Goal: Task Accomplishment & Management: Manage account settings

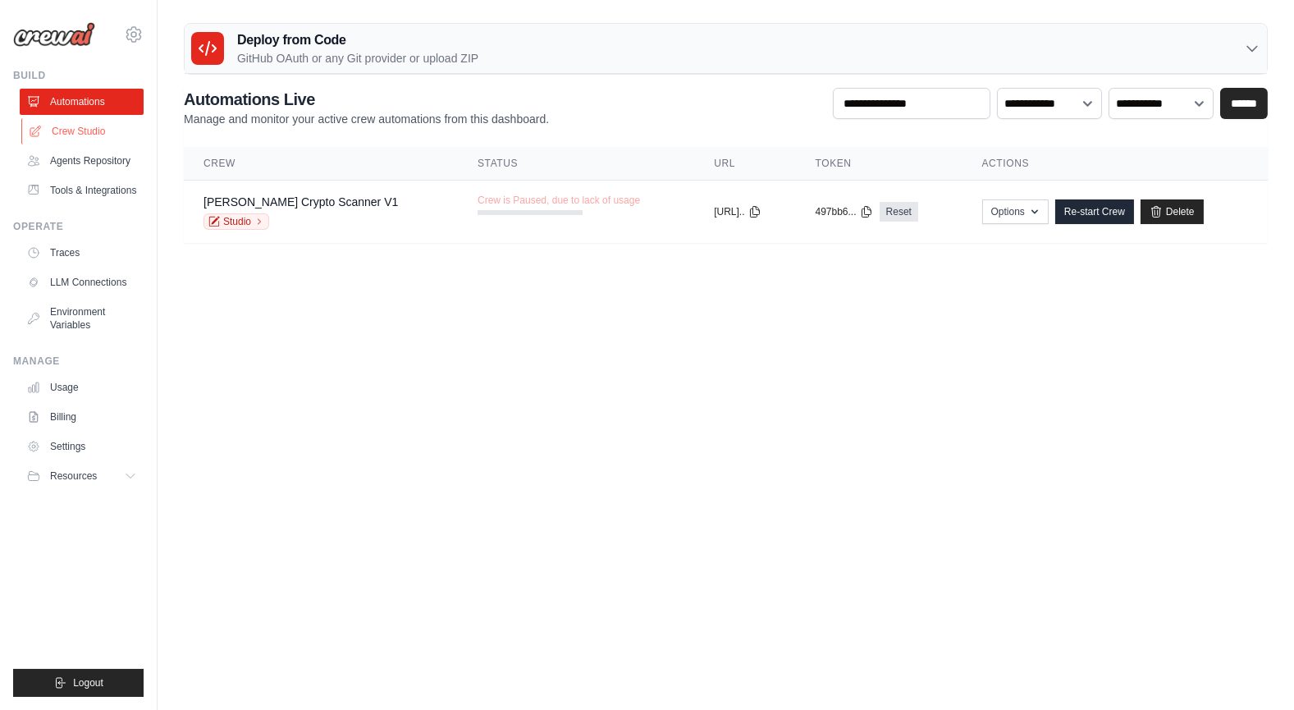
click at [101, 133] on link "Crew Studio" at bounding box center [83, 131] width 124 height 26
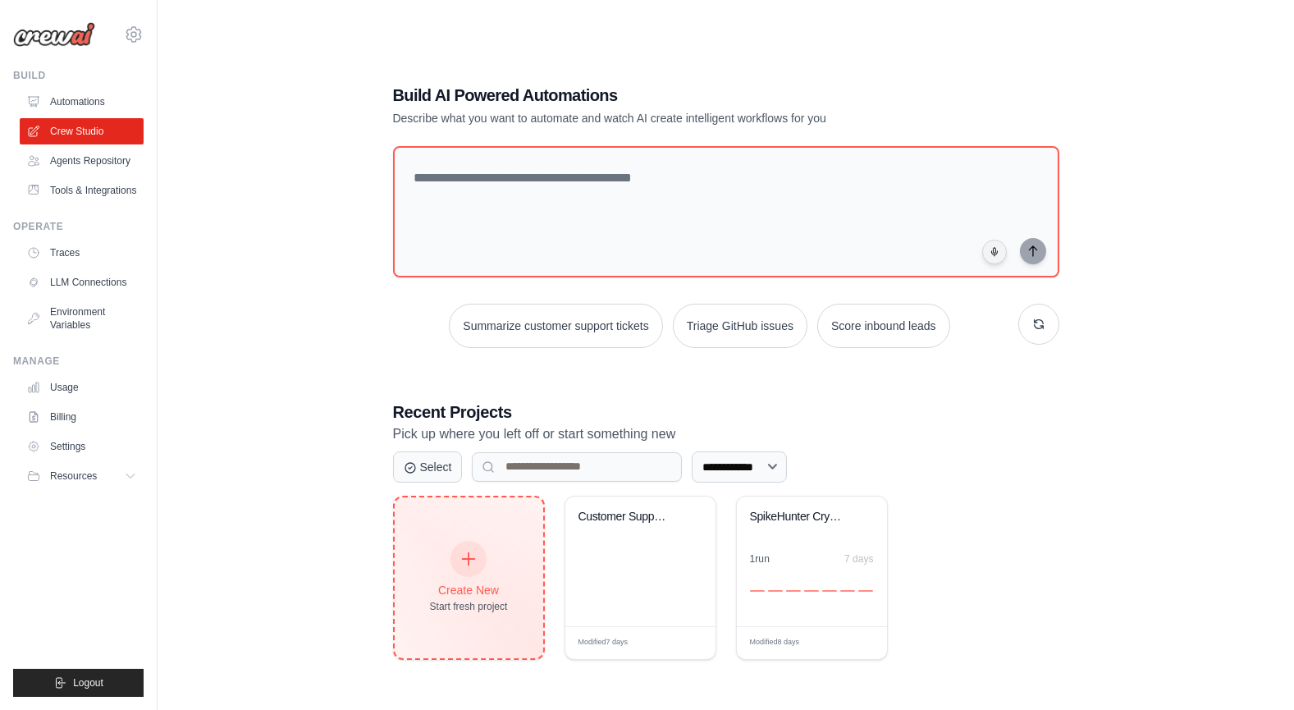
click at [460, 555] on icon at bounding box center [468, 559] width 18 height 18
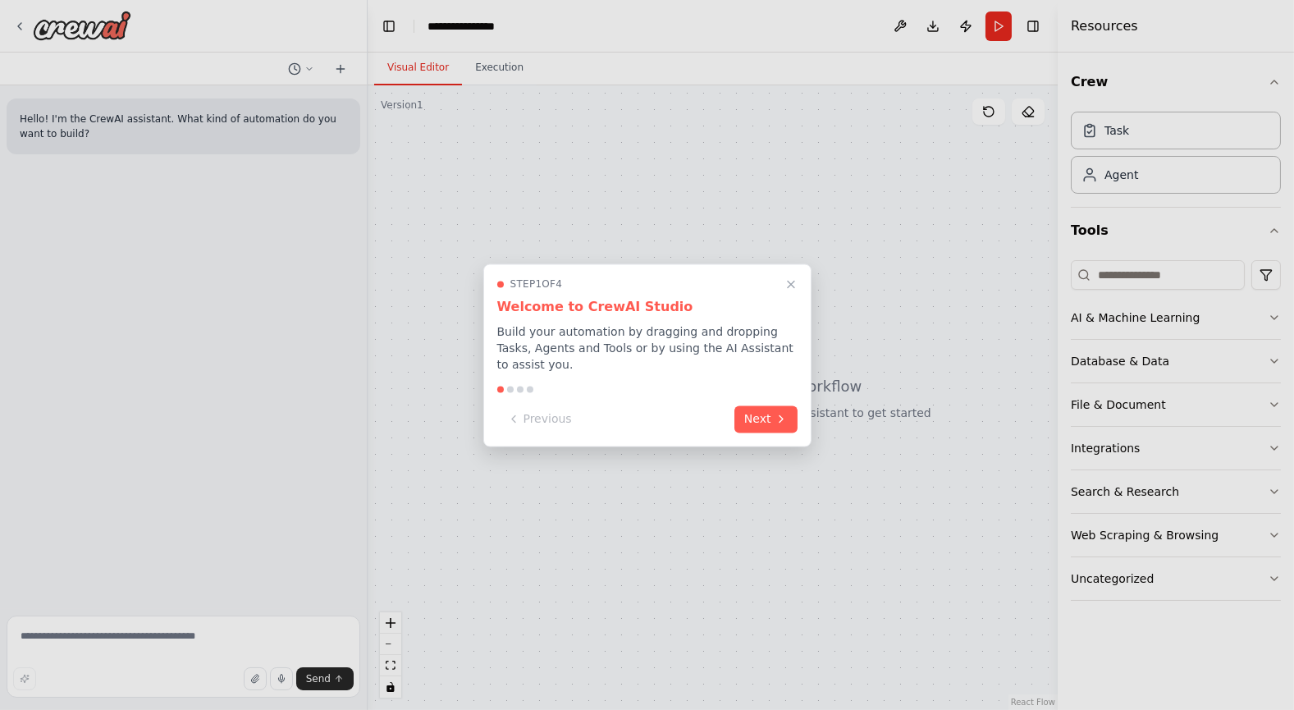
click at [23, 26] on div at bounding box center [647, 355] width 1294 height 710
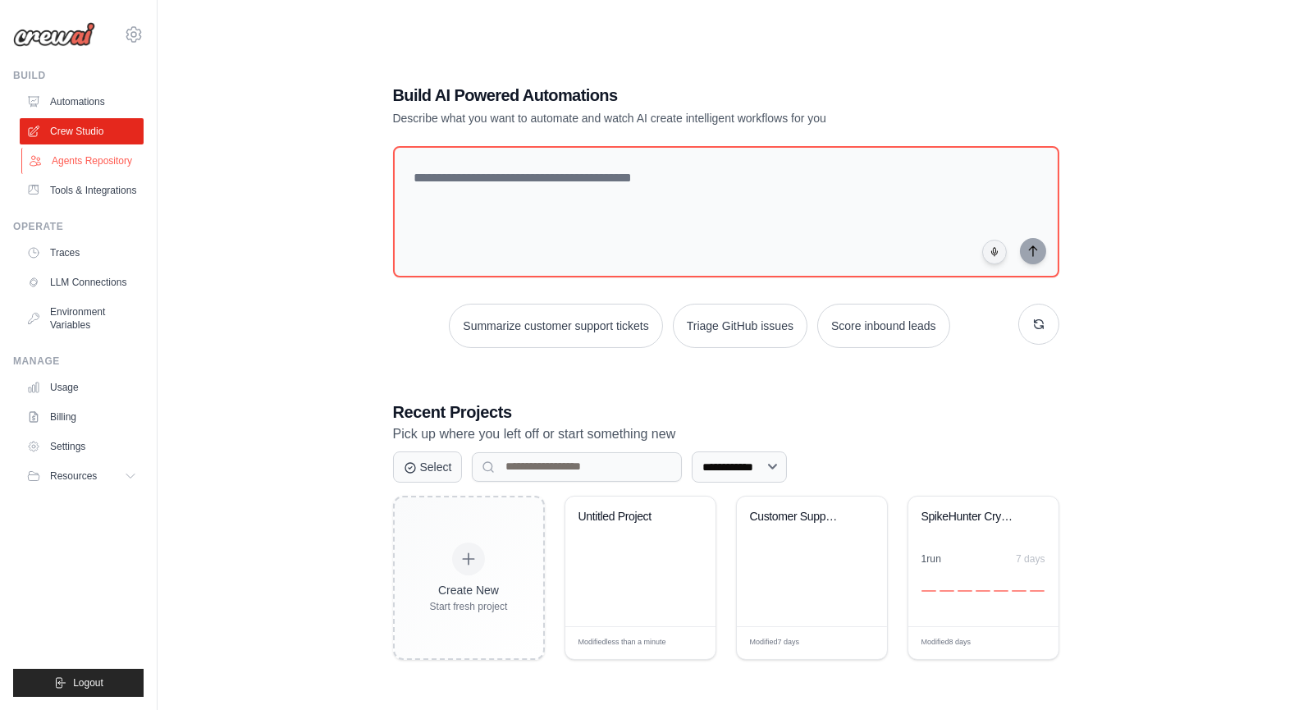
click at [103, 168] on link "Agents Repository" at bounding box center [83, 161] width 124 height 26
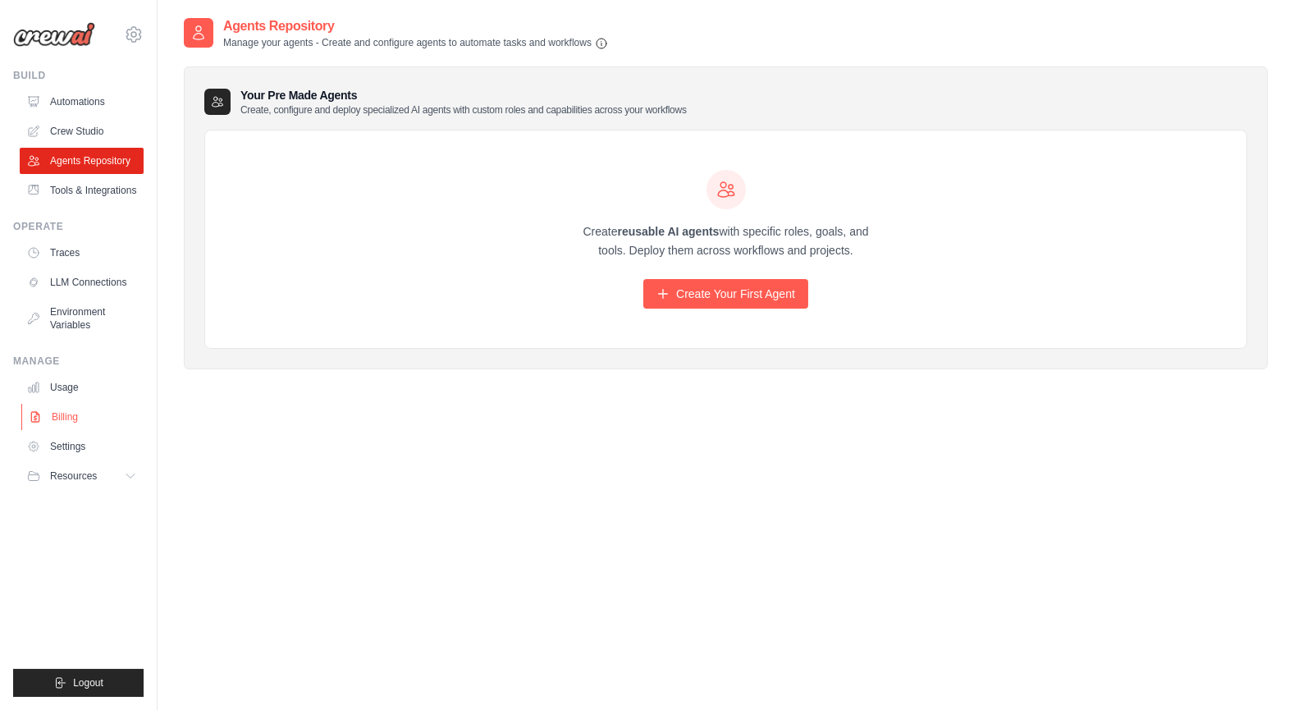
click at [97, 430] on link "Billing" at bounding box center [83, 417] width 124 height 26
